Goal: Book appointment/travel/reservation

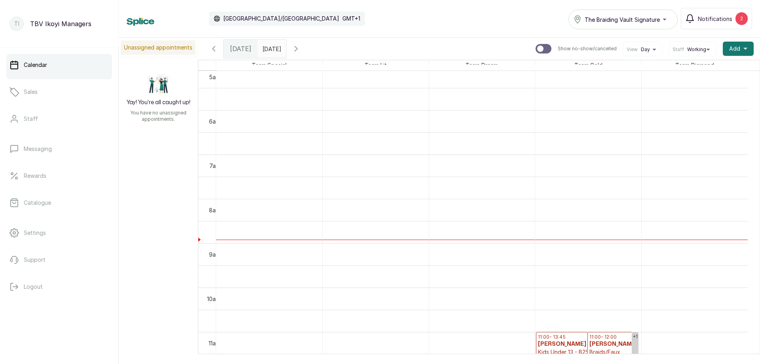
scroll to position [306, 0]
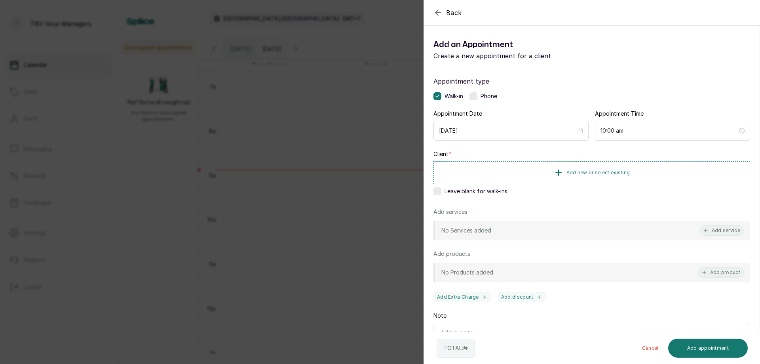
click at [338, 64] on div "Back Add Appointment Add an Appointment Create a new appointment for a client A…" at bounding box center [380, 182] width 760 height 364
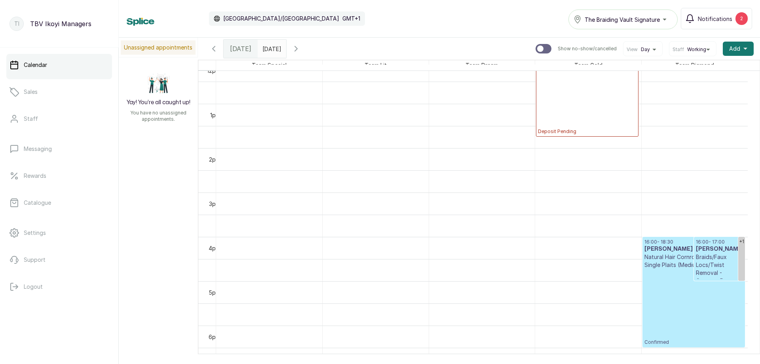
scroll to position [464, 0]
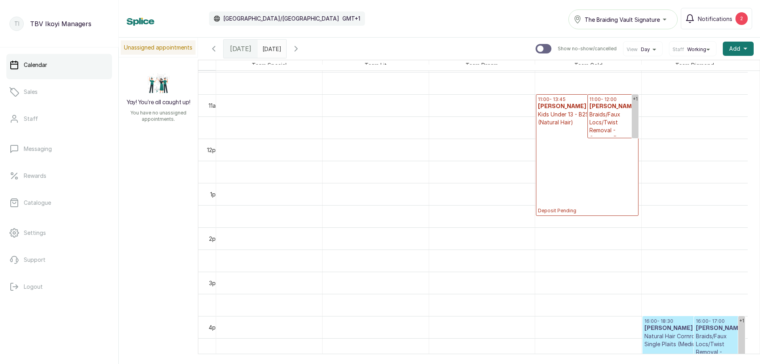
click at [214, 53] on icon "button" at bounding box center [214, 49] width 10 height 10
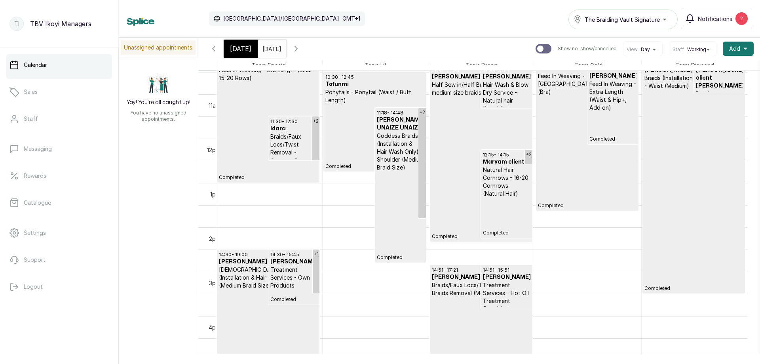
click at [236, 44] on span "[DATE]" at bounding box center [240, 49] width 21 height 10
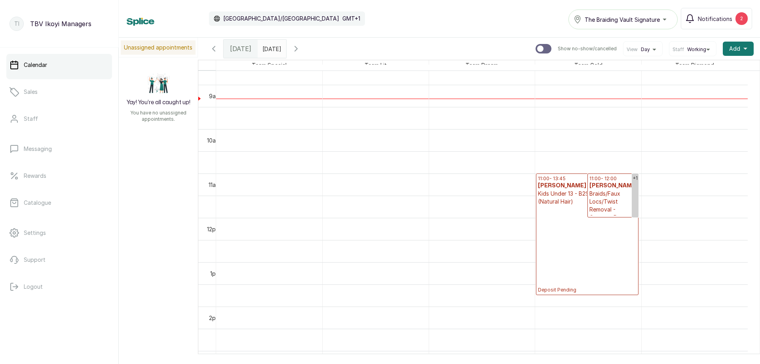
scroll to position [504, 0]
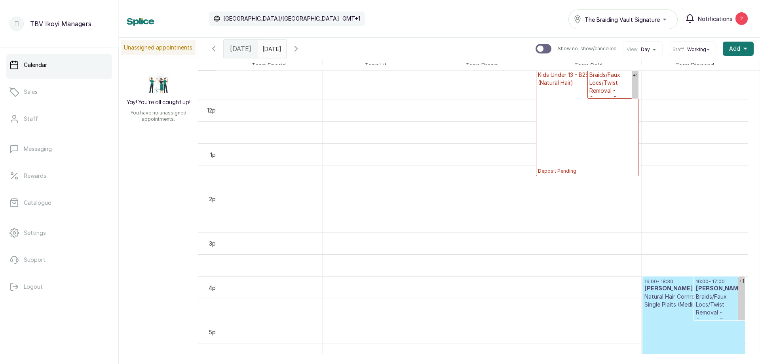
click at [700, 305] on p "Braids/Faux Locs/Twist Removal - Cornrow Removal" at bounding box center [720, 309] width 48 height 32
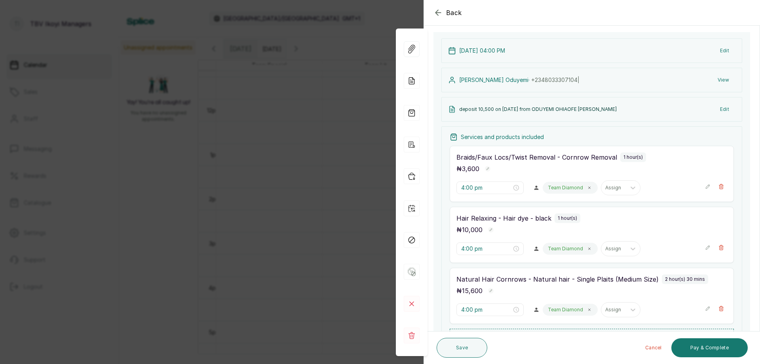
scroll to position [158, 0]
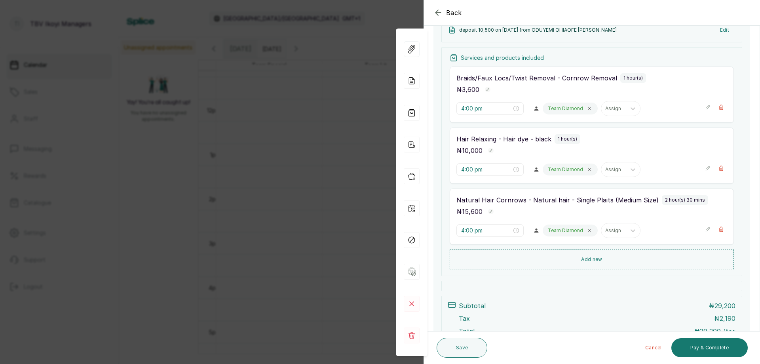
click at [440, 11] on icon "button" at bounding box center [439, 13] width 10 height 10
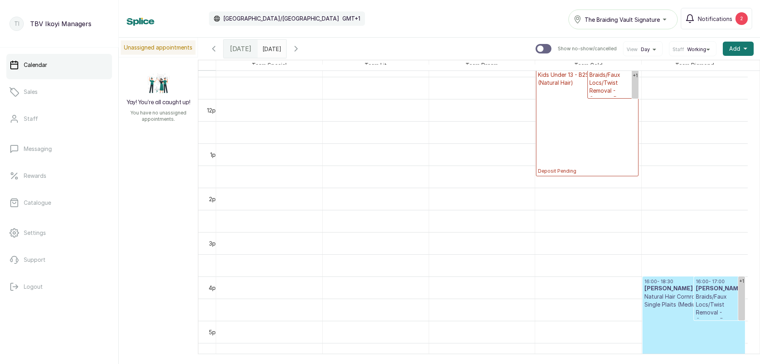
click at [213, 44] on icon "button" at bounding box center [214, 49] width 10 height 10
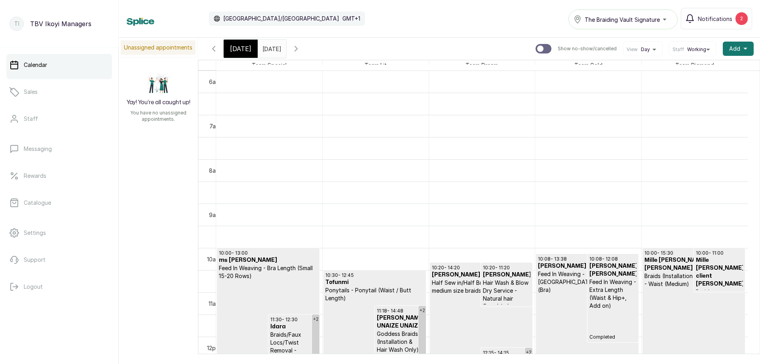
scroll to position [464, 0]
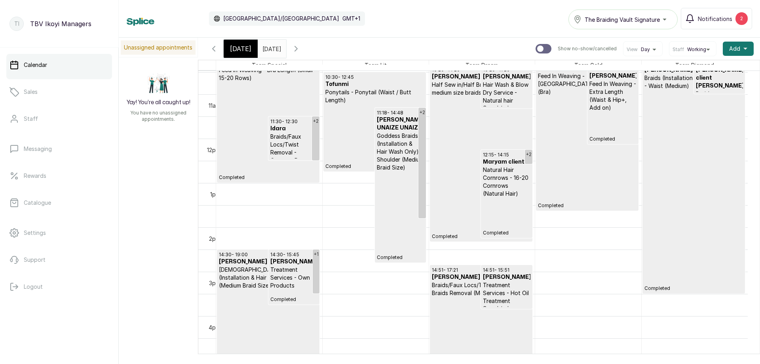
click at [279, 289] on p "Treatment Services - Own Products" at bounding box center [294, 278] width 48 height 24
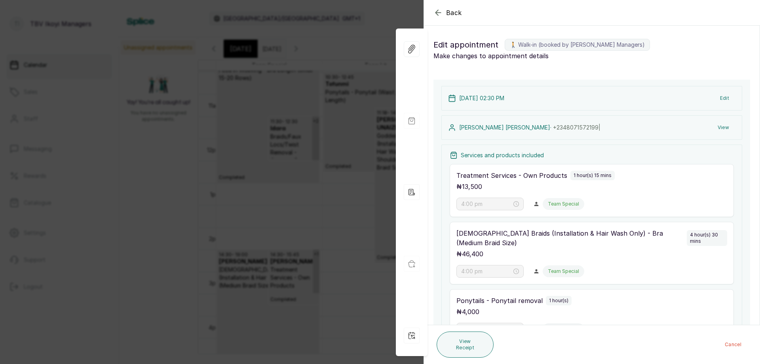
type input "2:30 pm"
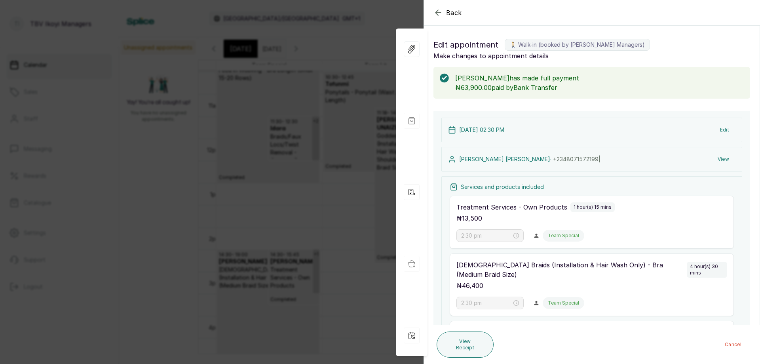
click at [438, 8] on icon "button" at bounding box center [439, 13] width 10 height 10
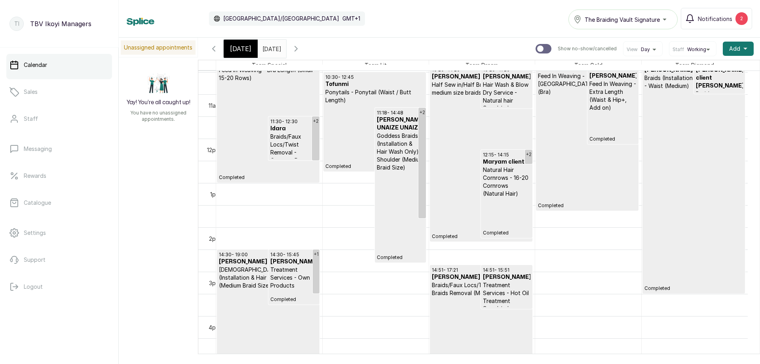
click at [243, 48] on span "[DATE]" at bounding box center [240, 49] width 21 height 10
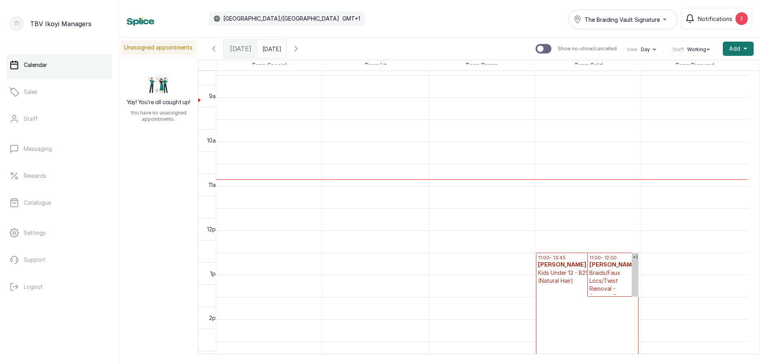
scroll to position [306, 0]
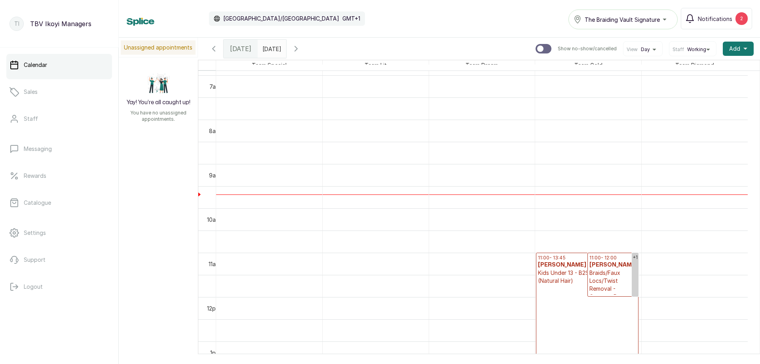
click at [212, 51] on icon "button" at bounding box center [214, 49] width 10 height 10
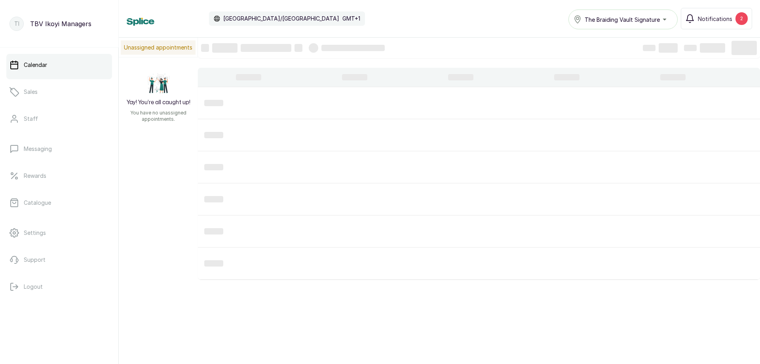
scroll to position [266, 0]
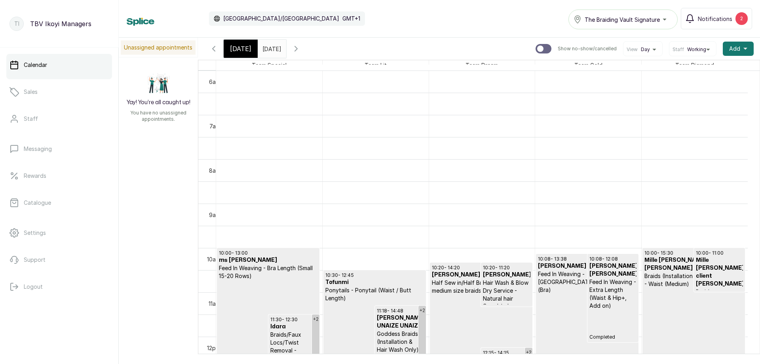
click at [212, 46] on icon "button" at bounding box center [214, 49] width 10 height 10
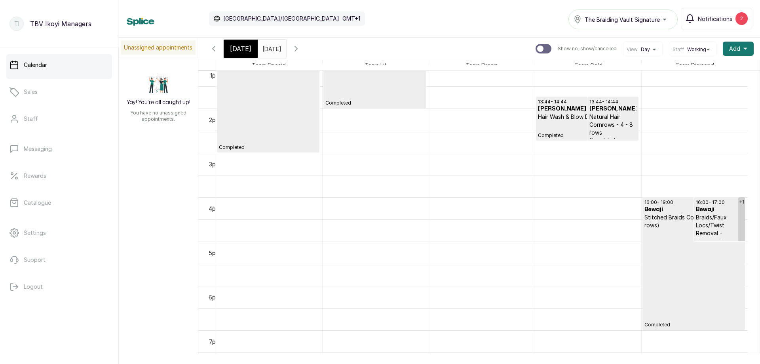
scroll to position [623, 0]
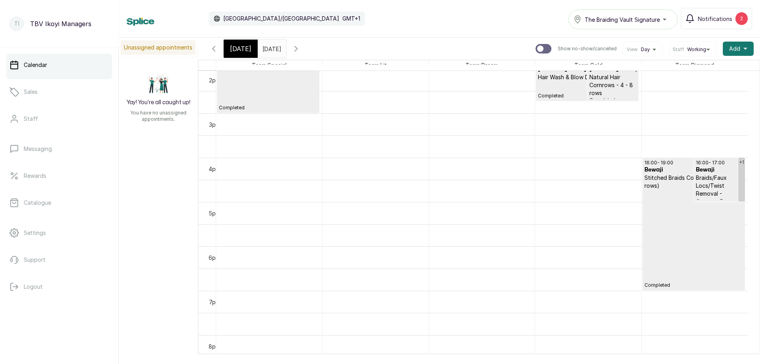
click at [241, 45] on span "[DATE]" at bounding box center [240, 49] width 21 height 10
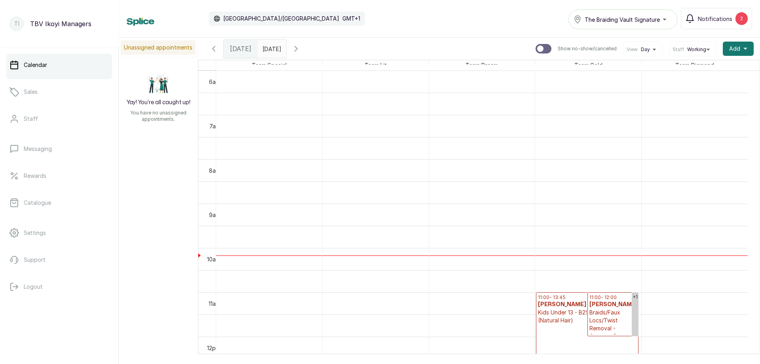
scroll to position [464, 0]
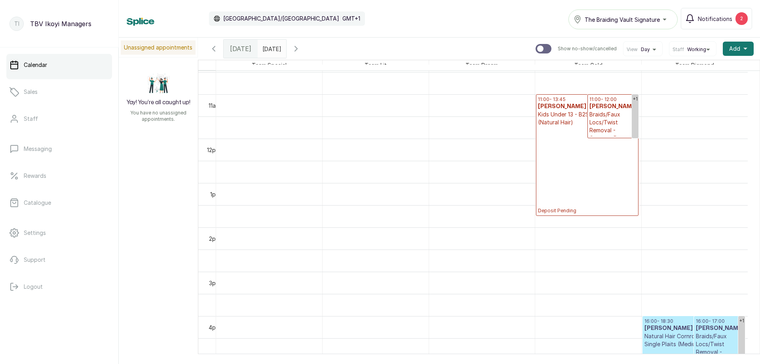
click at [215, 48] on icon "button" at bounding box center [214, 49] width 10 height 10
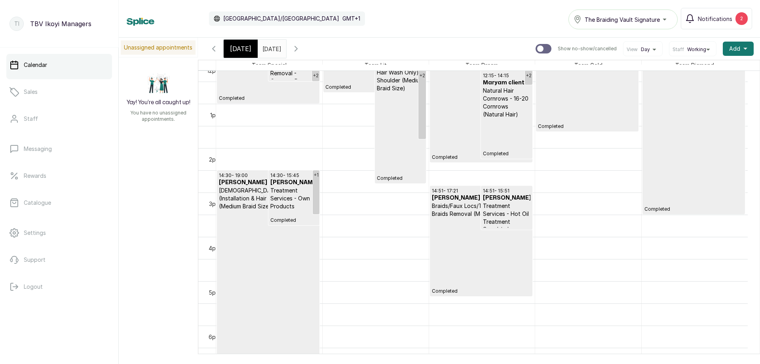
scroll to position [504, 0]
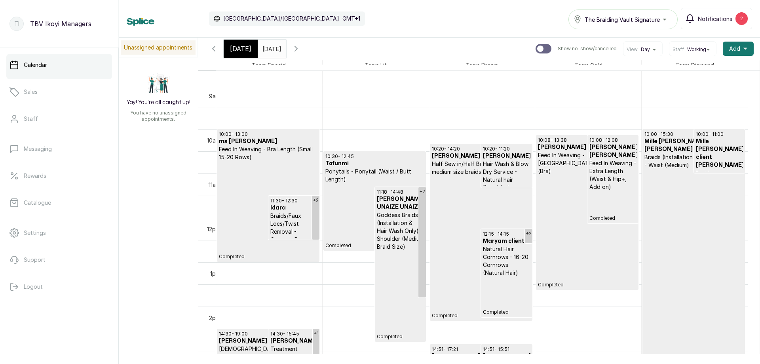
click at [237, 46] on span "[DATE]" at bounding box center [240, 49] width 21 height 10
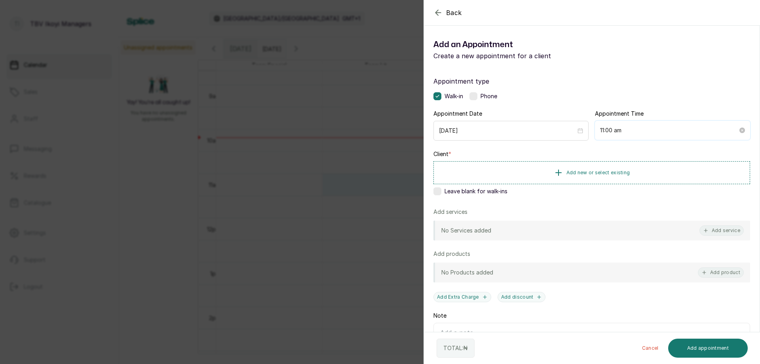
click at [643, 131] on input "11:00 am" at bounding box center [669, 130] width 138 height 9
click at [628, 201] on div "30" at bounding box center [625, 205] width 19 height 11
type input "11:30 am"
click at [649, 238] on span "OK" at bounding box center [647, 240] width 8 height 15
click at [592, 175] on span "Add new or select existing" at bounding box center [599, 172] width 64 height 6
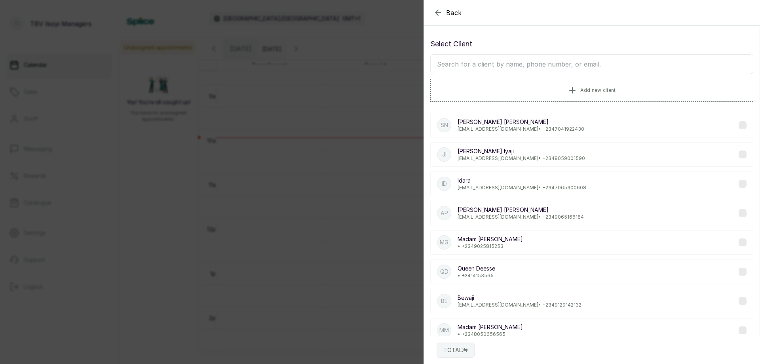
click at [590, 65] on input "text" at bounding box center [591, 64] width 323 height 20
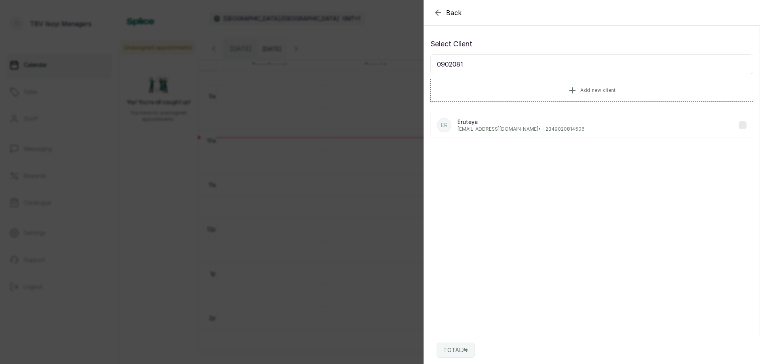
type input "0902081"
click at [539, 127] on p "[EMAIL_ADDRESS][DOMAIN_NAME] • [PHONE_NUMBER]" at bounding box center [521, 129] width 127 height 6
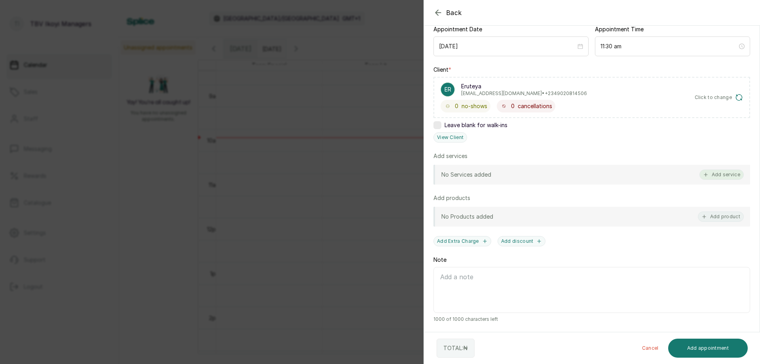
click at [718, 177] on button "Add service" at bounding box center [722, 174] width 44 height 10
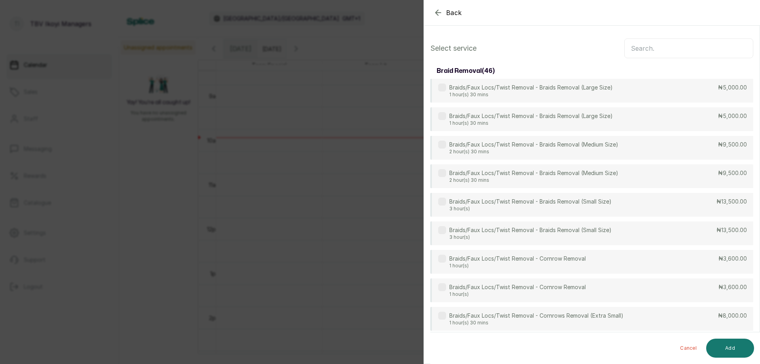
click at [648, 51] on input "text" at bounding box center [688, 48] width 129 height 20
click at [622, 175] on div "Braids/Faux Locs/Twist Removal - Braids Removal (Medium Size) 2 hour(s) 30 mins…" at bounding box center [591, 176] width 323 height 25
click at [723, 344] on button "Add" at bounding box center [730, 347] width 48 height 19
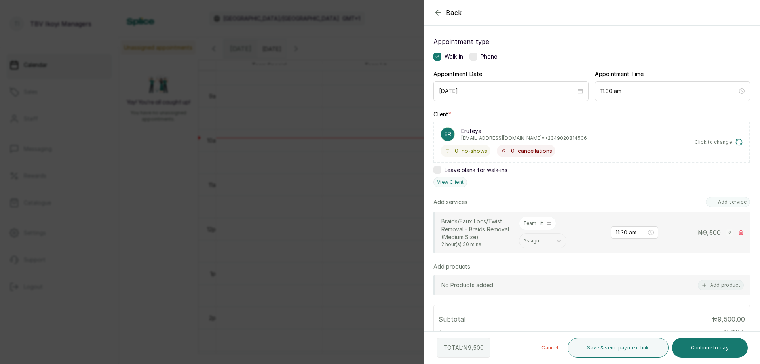
scroll to position [79, 0]
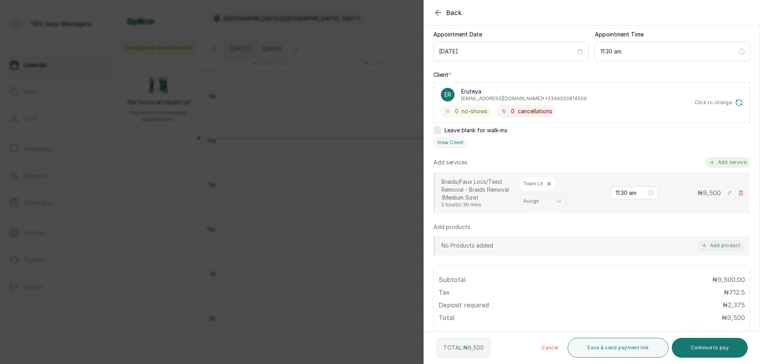
click at [717, 161] on button "Add service" at bounding box center [728, 162] width 44 height 10
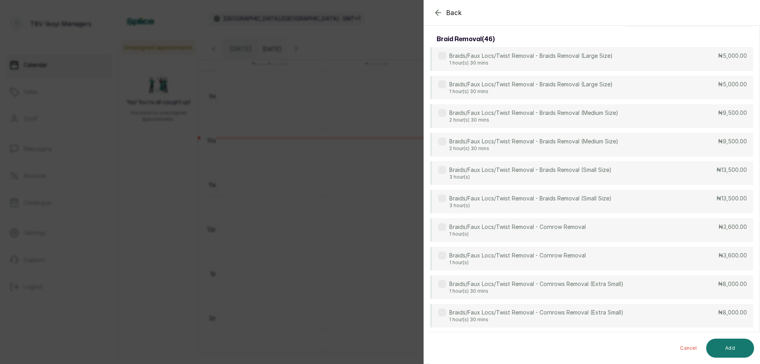
scroll to position [0, 0]
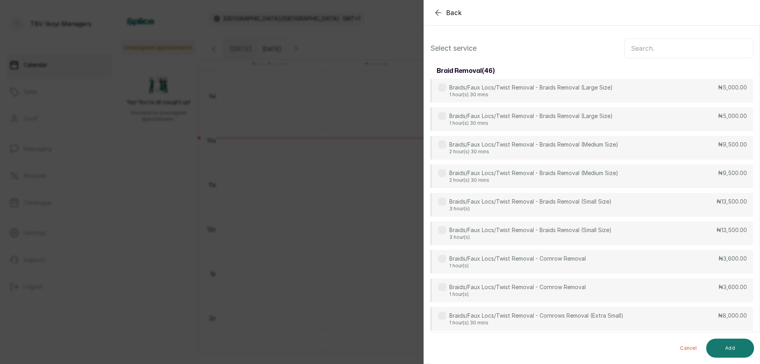
click at [674, 44] on input "text" at bounding box center [688, 48] width 129 height 20
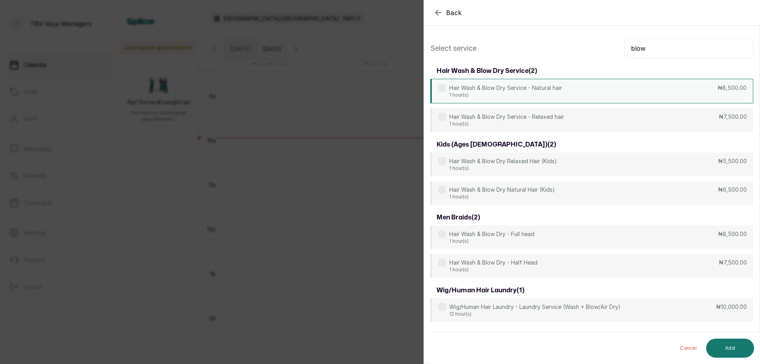
type input "blow"
click at [528, 87] on p "Hair Wash & Blow Dry Service - Natural hair" at bounding box center [505, 88] width 113 height 8
click at [735, 347] on button "Add" at bounding box center [730, 347] width 48 height 19
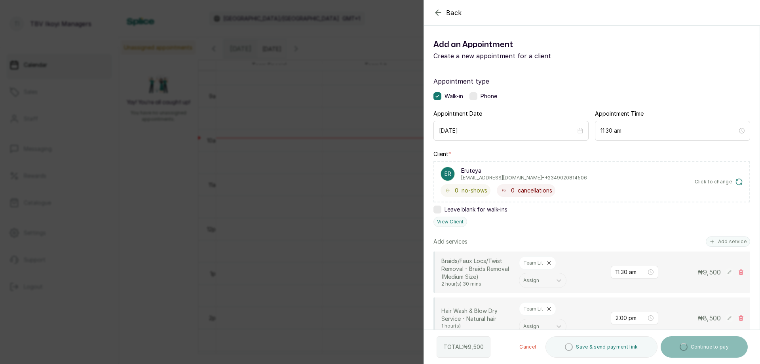
scroll to position [119, 0]
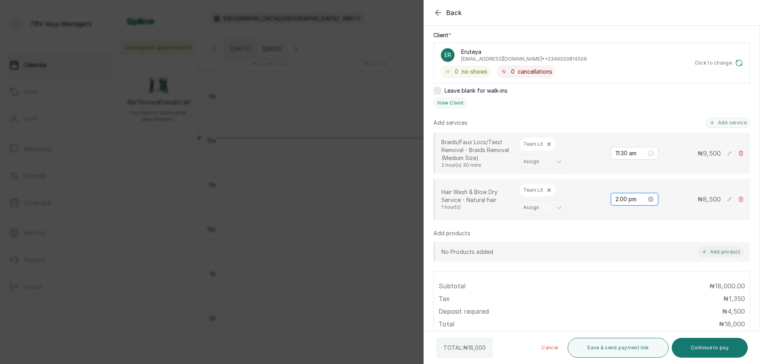
click at [621, 200] on input "2:00 pm" at bounding box center [631, 199] width 31 height 9
click at [618, 217] on div "11" at bounding box center [616, 218] width 19 height 11
click at [642, 271] on div "30" at bounding box center [638, 270] width 19 height 11
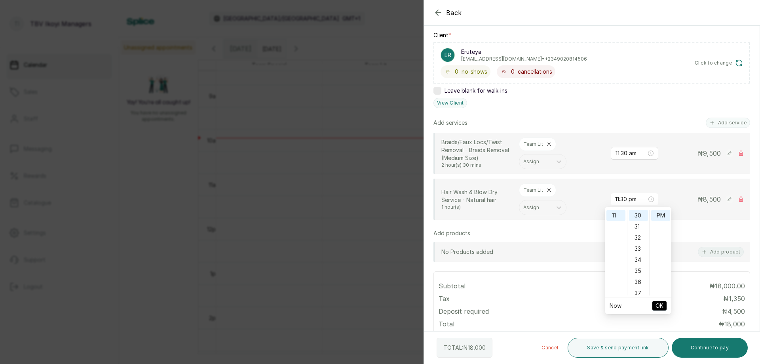
click at [660, 304] on span "OK" at bounding box center [660, 305] width 8 height 15
click at [627, 195] on input "11:30 pm" at bounding box center [631, 199] width 31 height 9
click at [667, 212] on div "PM" at bounding box center [660, 215] width 19 height 11
click at [664, 218] on div "AM" at bounding box center [660, 215] width 19 height 11
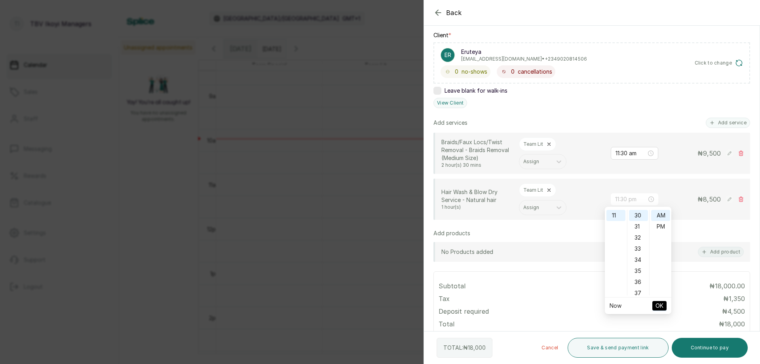
type input "11:30 am"
click at [661, 306] on span "OK" at bounding box center [660, 305] width 8 height 15
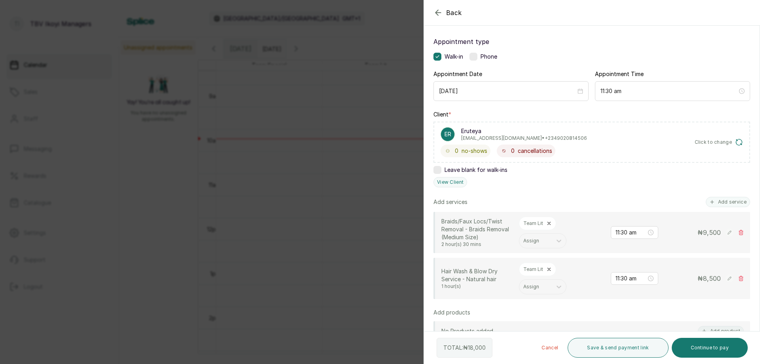
scroll to position [158, 0]
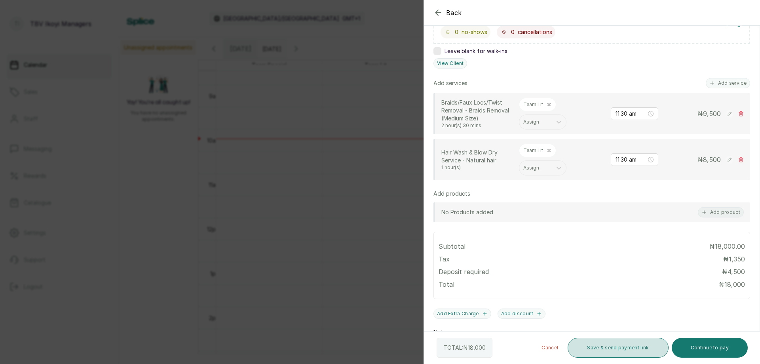
click at [603, 346] on button "Save & send payment link" at bounding box center [618, 348] width 101 height 20
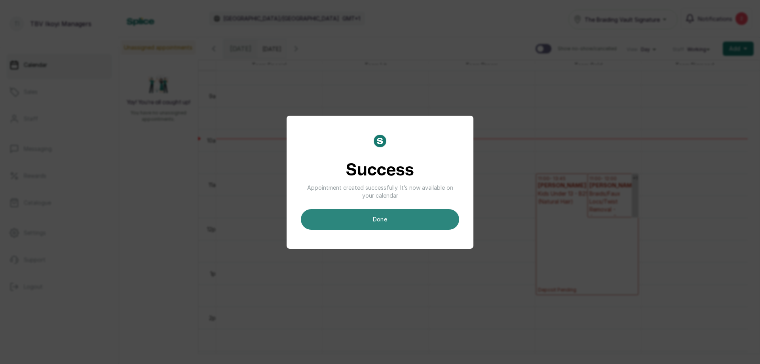
click at [411, 219] on button "done" at bounding box center [380, 219] width 158 height 21
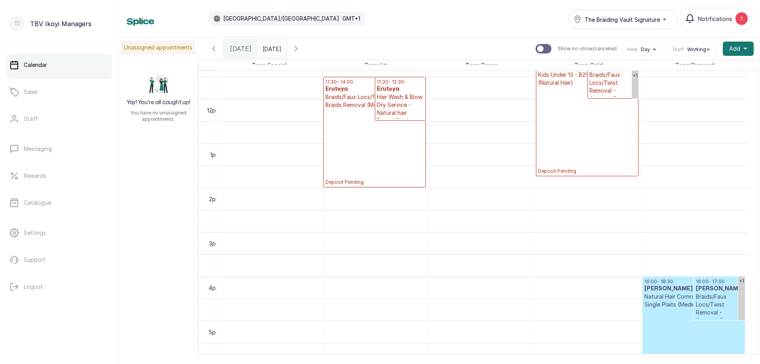
scroll to position [346, 0]
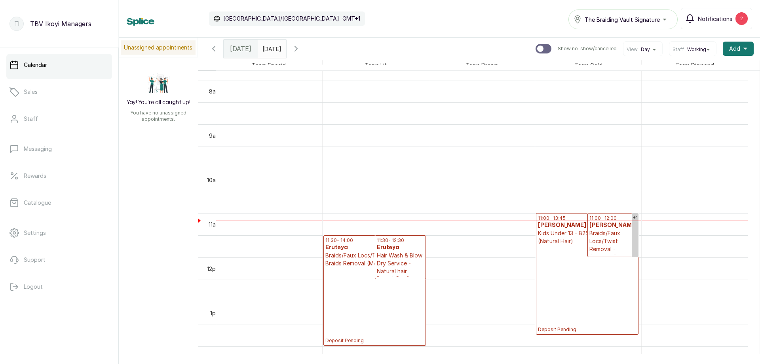
click at [559, 253] on p "Deposit Pending" at bounding box center [587, 288] width 99 height 87
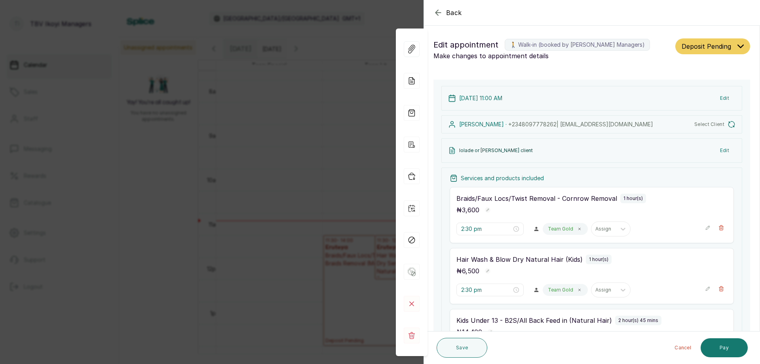
type input "11:00 am"
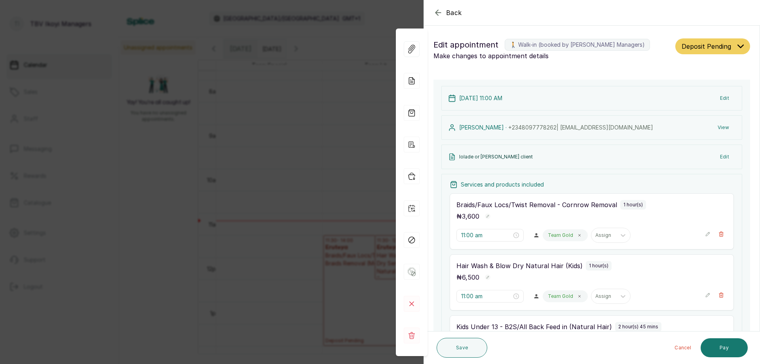
scroll to position [40, 0]
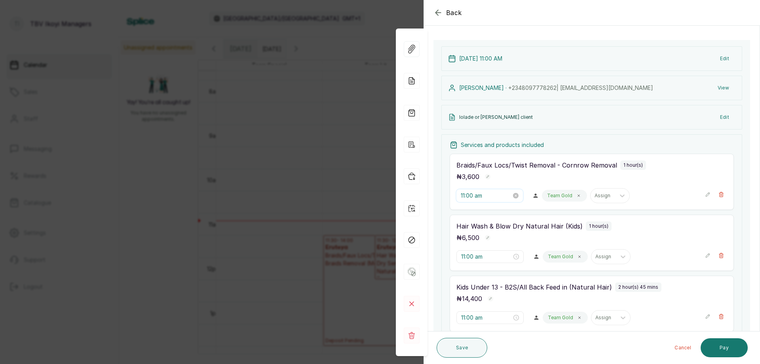
click at [487, 197] on input "11:00 am" at bounding box center [486, 195] width 51 height 9
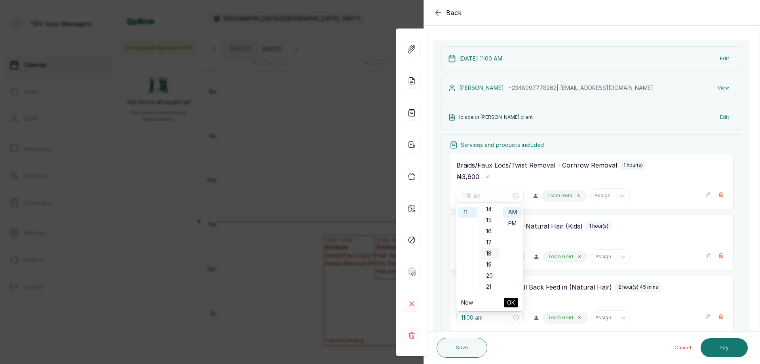
scroll to position [79, 0]
click at [489, 243] on div "10" at bounding box center [490, 243] width 19 height 11
click at [517, 302] on button "OK" at bounding box center [511, 303] width 14 height 10
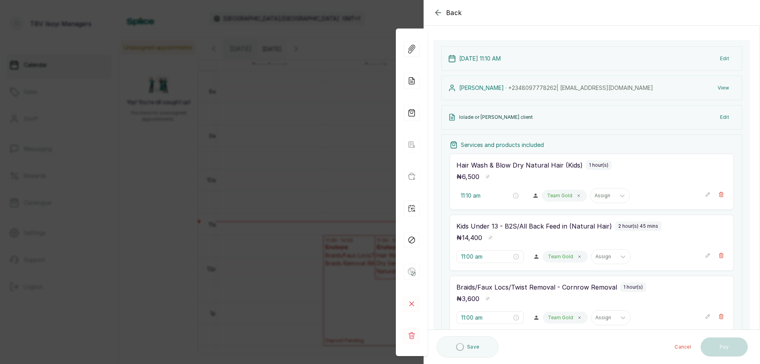
type input "11:00 am"
type input "11:10 am"
click at [491, 257] on input "11:00 am" at bounding box center [486, 256] width 51 height 9
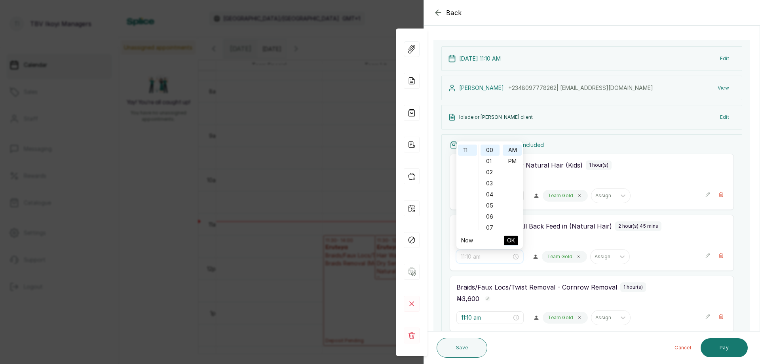
scroll to position [79, 0]
click at [491, 178] on div "10" at bounding box center [490, 181] width 19 height 11
type input "11:10 am"
click at [508, 240] on span "OK" at bounding box center [511, 240] width 8 height 15
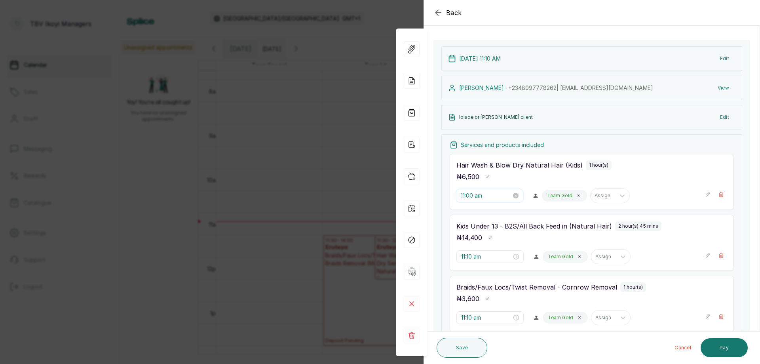
click at [489, 194] on input "11:00 am" at bounding box center [486, 195] width 51 height 9
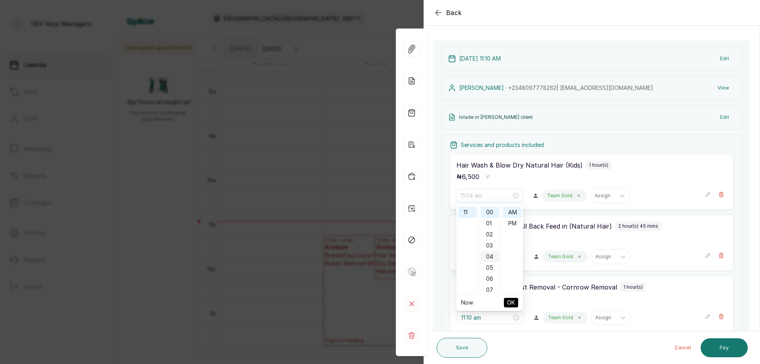
scroll to position [79, 0]
click at [493, 245] on div "10" at bounding box center [490, 243] width 19 height 11
type input "11:10 am"
click at [510, 300] on span "OK" at bounding box center [511, 302] width 8 height 15
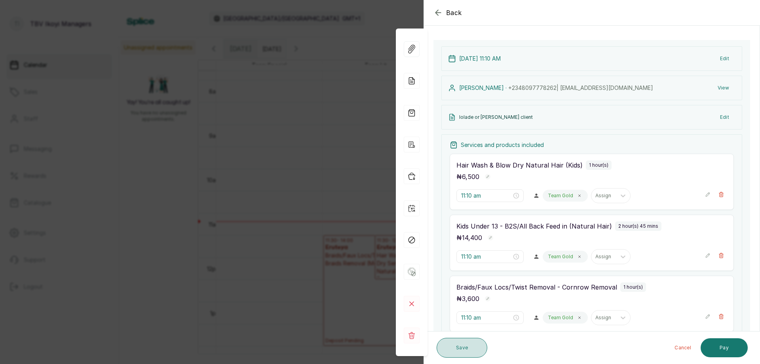
click at [445, 353] on button "Save" at bounding box center [462, 348] width 51 height 20
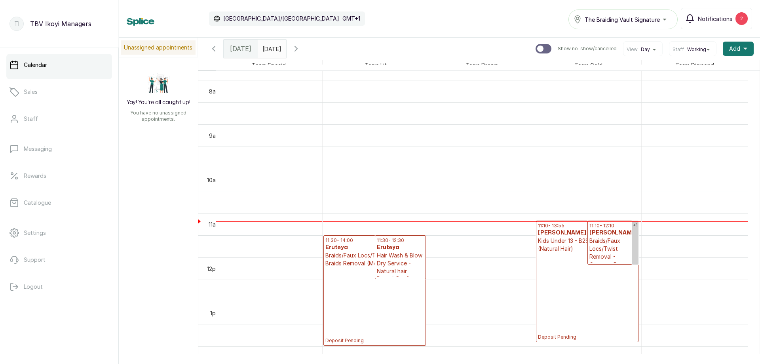
click at [573, 255] on p "Deposit Pending" at bounding box center [587, 296] width 99 height 87
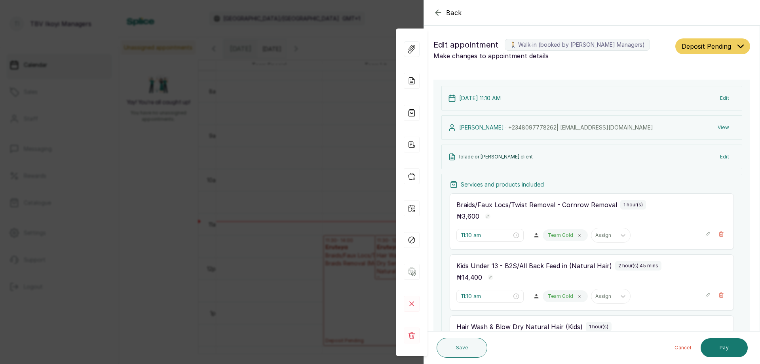
click at [721, 48] on span "Deposit Pending" at bounding box center [706, 47] width 49 height 10
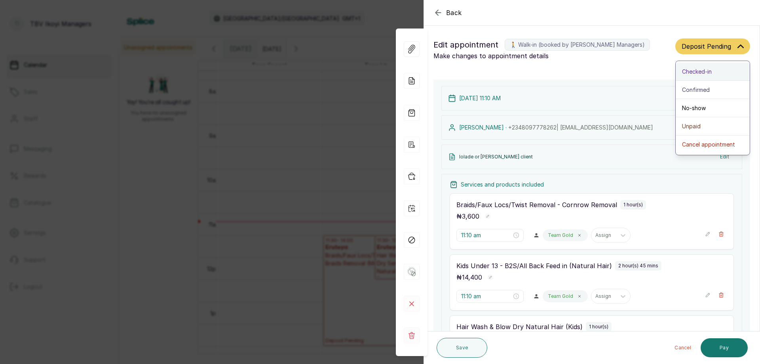
click at [719, 75] on div "Checked-in" at bounding box center [712, 71] width 61 height 8
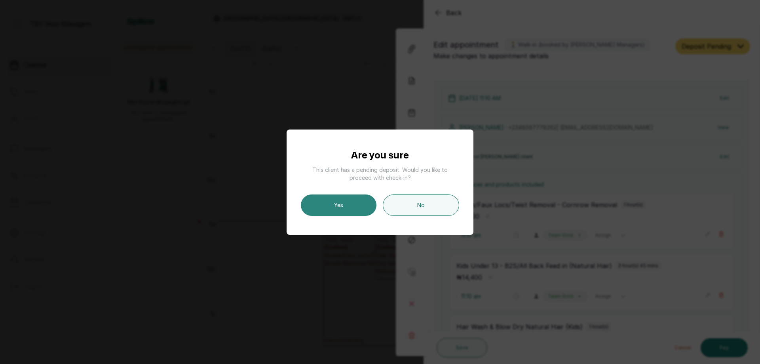
click at [328, 204] on button "Yes" at bounding box center [339, 204] width 76 height 21
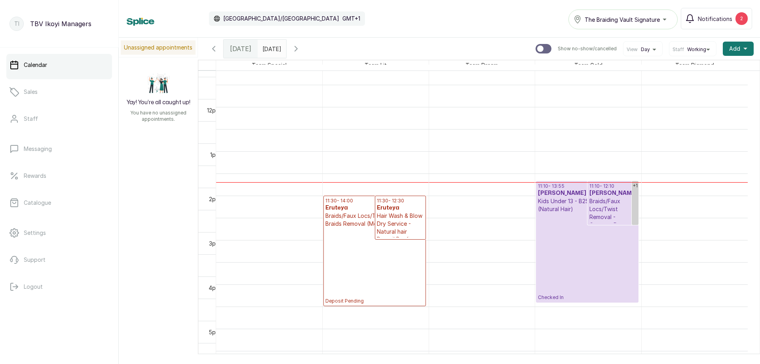
scroll to position [385, 0]
